Goal: Information Seeking & Learning: Learn about a topic

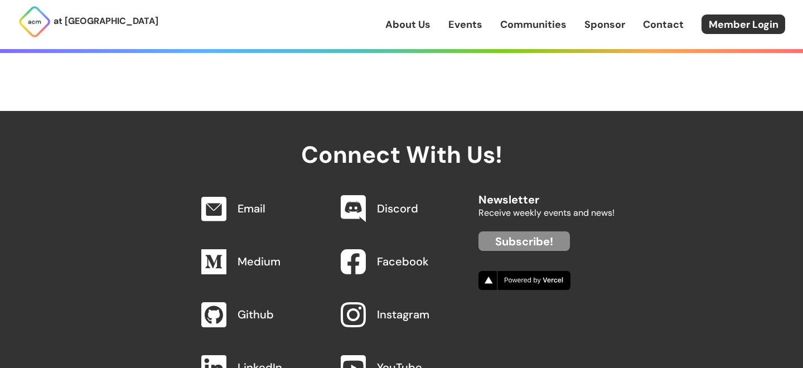
scroll to position [1160, 0]
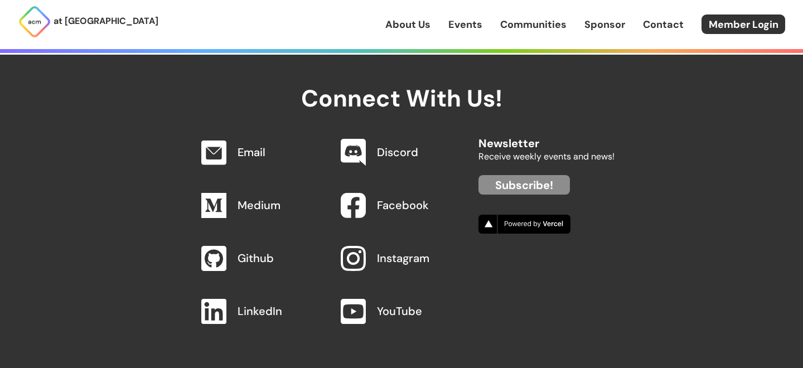
click at [408, 15] on div "About Us Events Communities Sponsor Contact Member Login" at bounding box center [595, 25] width 418 height 20
click at [407, 20] on link "About Us" at bounding box center [408, 24] width 45 height 15
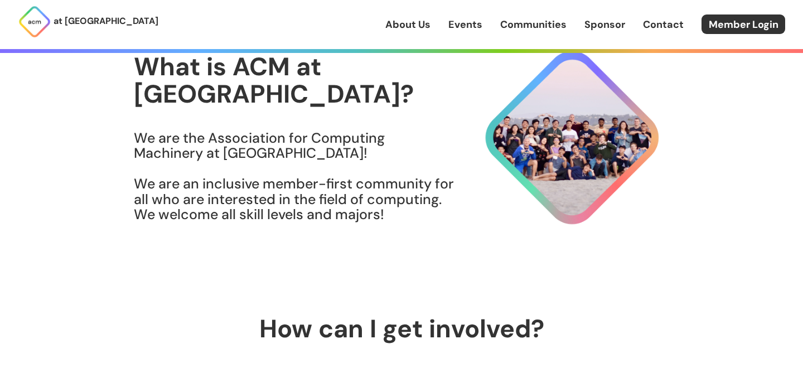
scroll to position [80, 0]
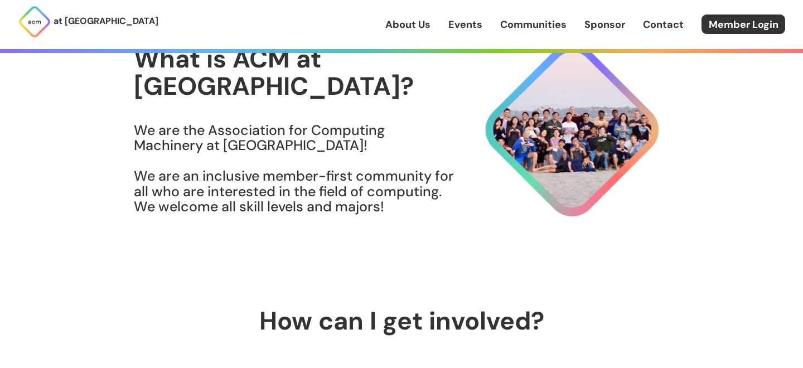
click at [304, 181] on h3 "We are the Association for Computing Machinery at [GEOGRAPHIC_DATA]! We are an …" at bounding box center [294, 169] width 321 height 92
click at [312, 194] on h3 "We are the Association for Computing Machinery at [GEOGRAPHIC_DATA]! We are an …" at bounding box center [294, 169] width 321 height 92
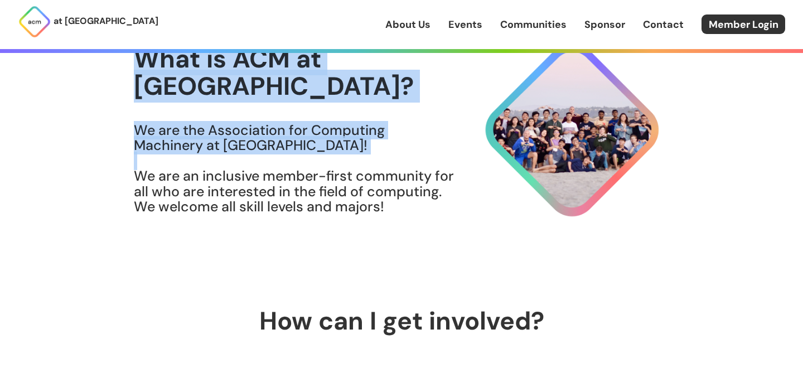
click at [312, 194] on h3 "We are the Association for Computing Machinery at [GEOGRAPHIC_DATA]! We are an …" at bounding box center [294, 169] width 321 height 92
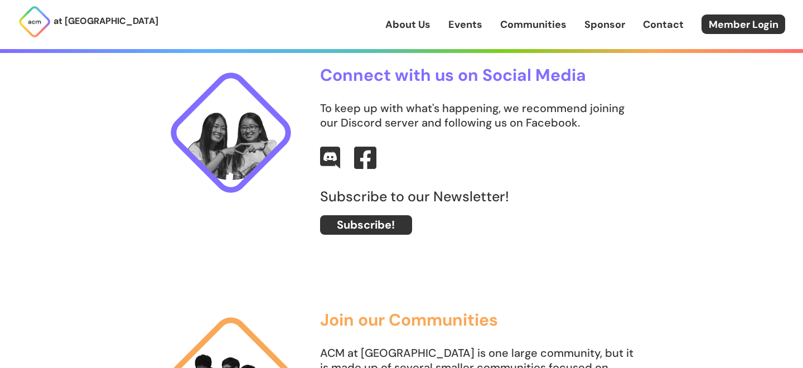
scroll to position [432, 0]
